Goal: Register for event/course

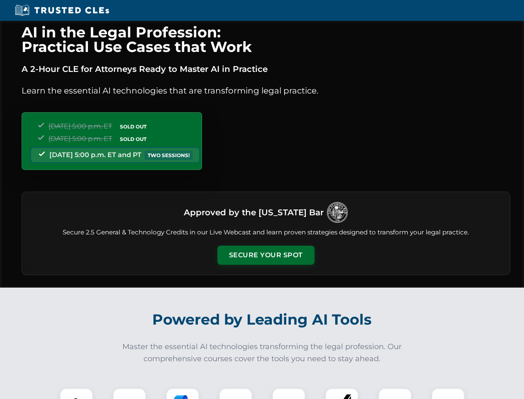
click at [266, 255] on button "Secure Your Spot" at bounding box center [266, 254] width 97 height 19
click at [76, 393] on img at bounding box center [76, 404] width 24 height 24
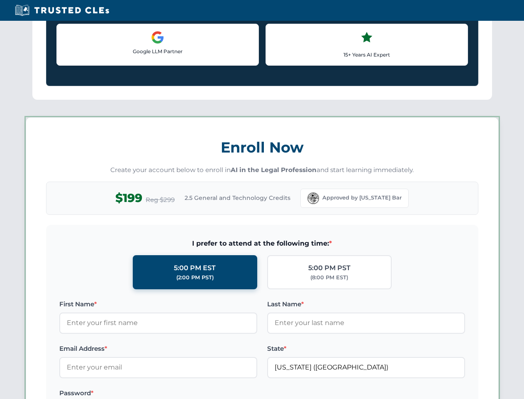
click at [183, 393] on label "Password *" at bounding box center [158, 393] width 198 height 10
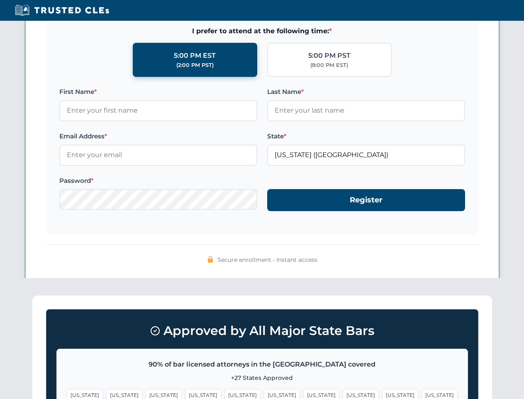
click at [382, 393] on span "[US_STATE]" at bounding box center [400, 395] width 36 height 12
